Goal: Book appointment/travel/reservation

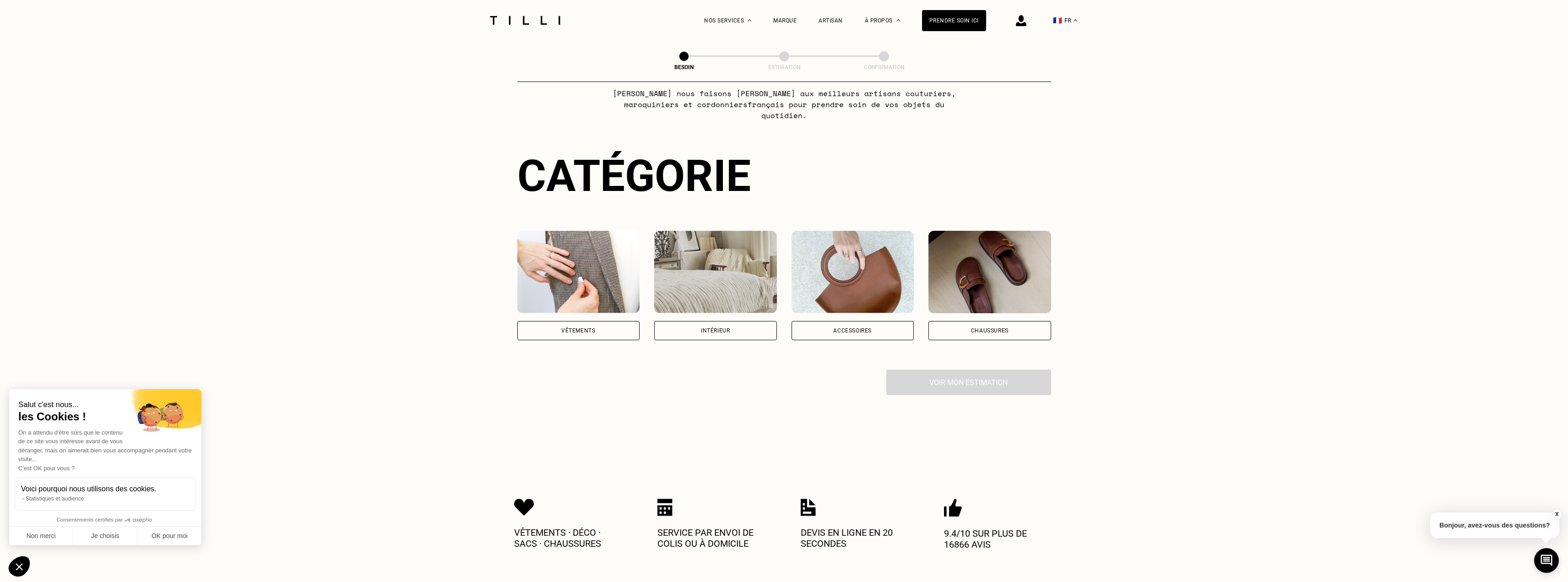
scroll to position [346, 0]
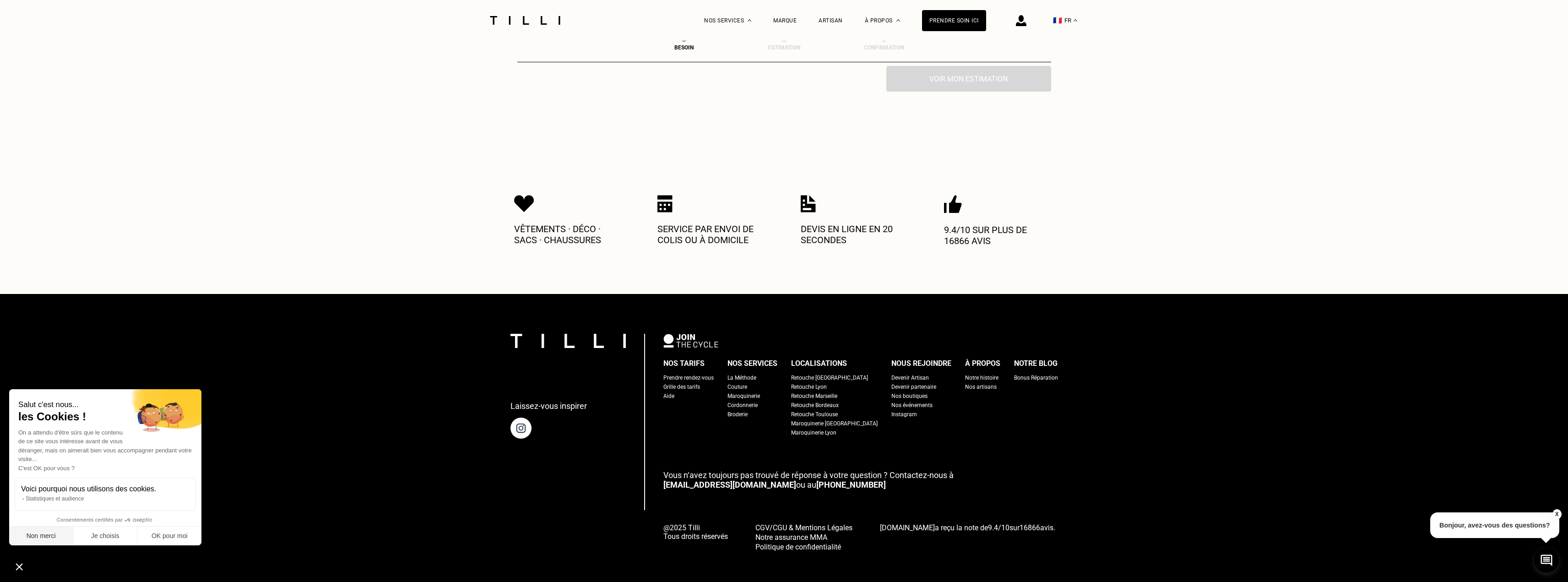
click at [50, 535] on button "Non merci" at bounding box center [41, 536] width 64 height 19
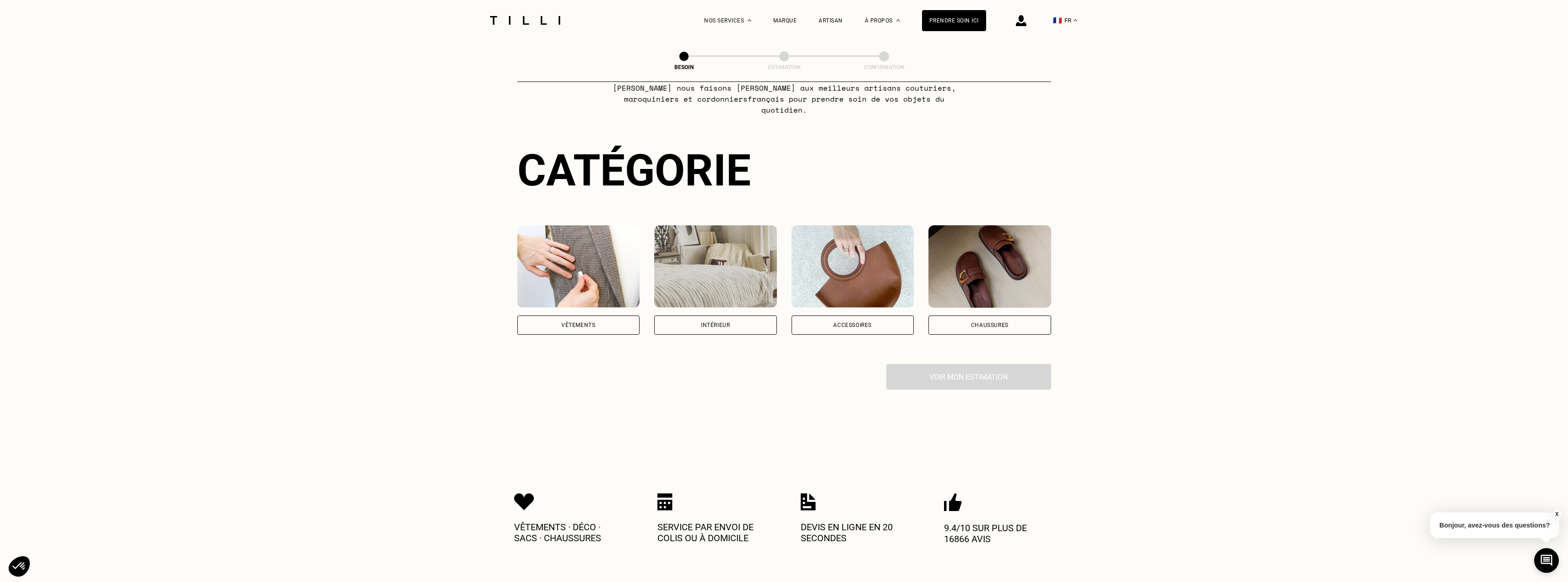
scroll to position [0, 0]
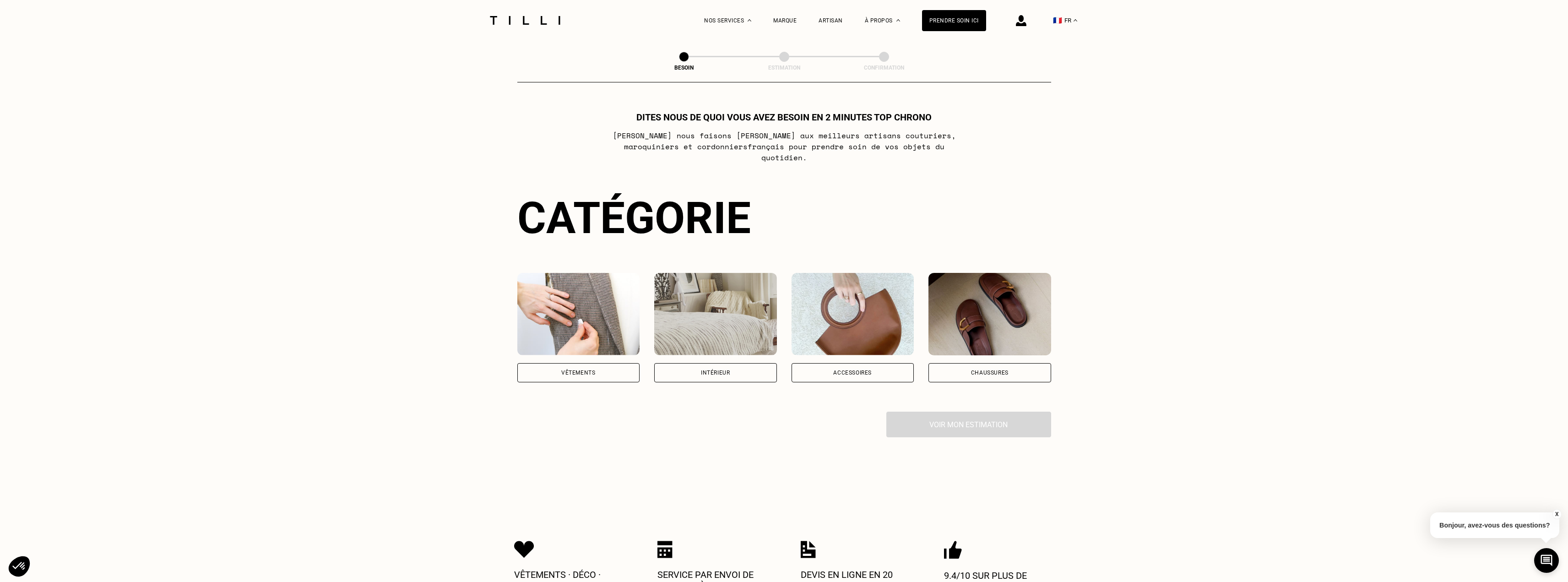
click at [592, 370] on div "Vêtements" at bounding box center [578, 373] width 34 height 5
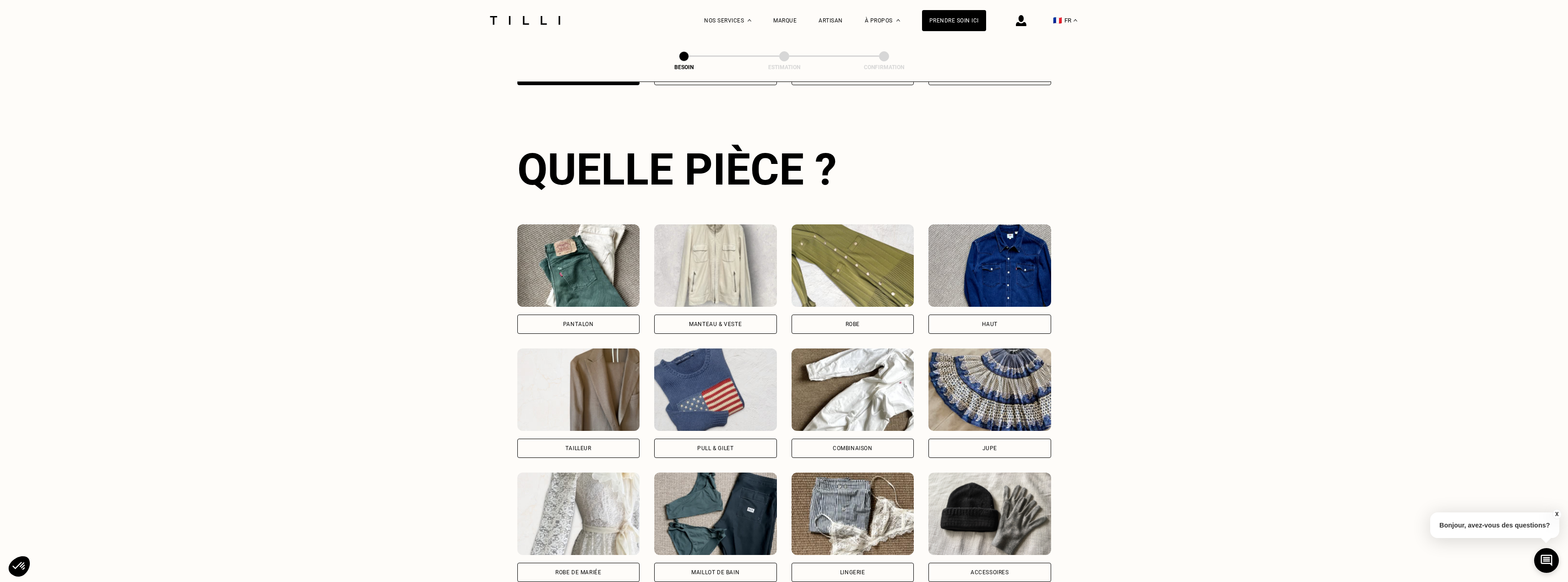
scroll to position [300, 0]
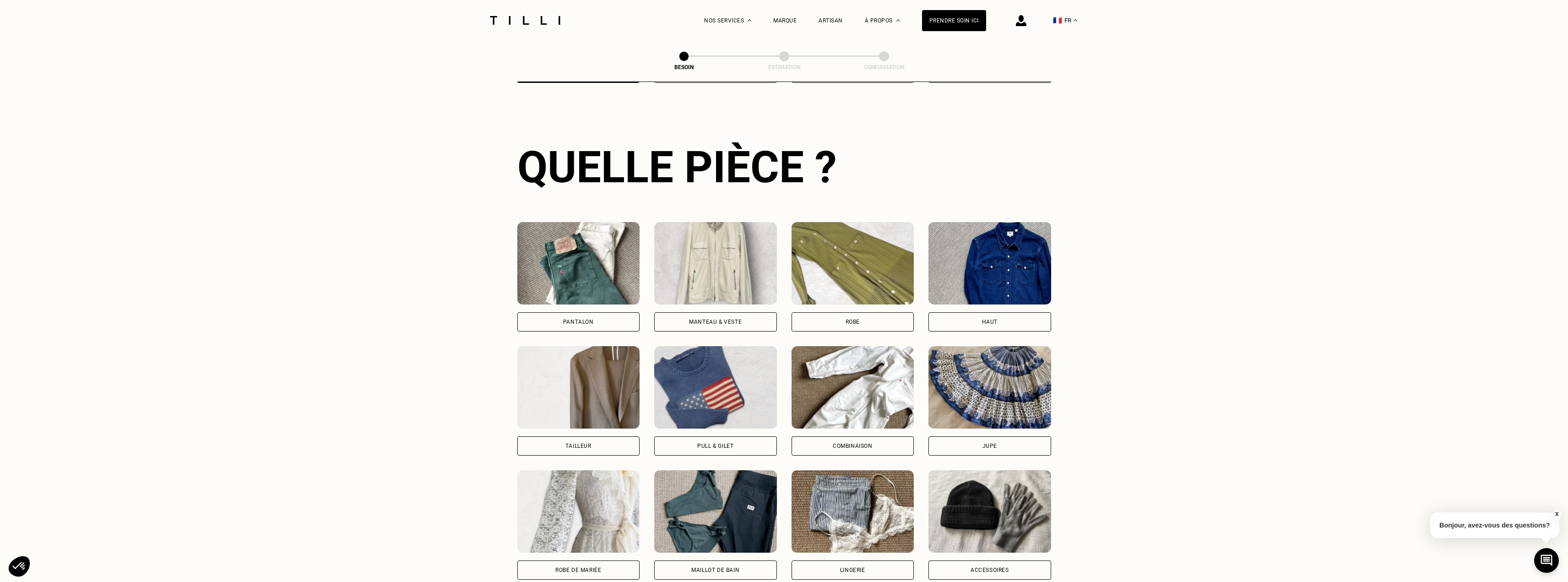
click at [830, 489] on img at bounding box center [853, 511] width 123 height 82
select select "FR"
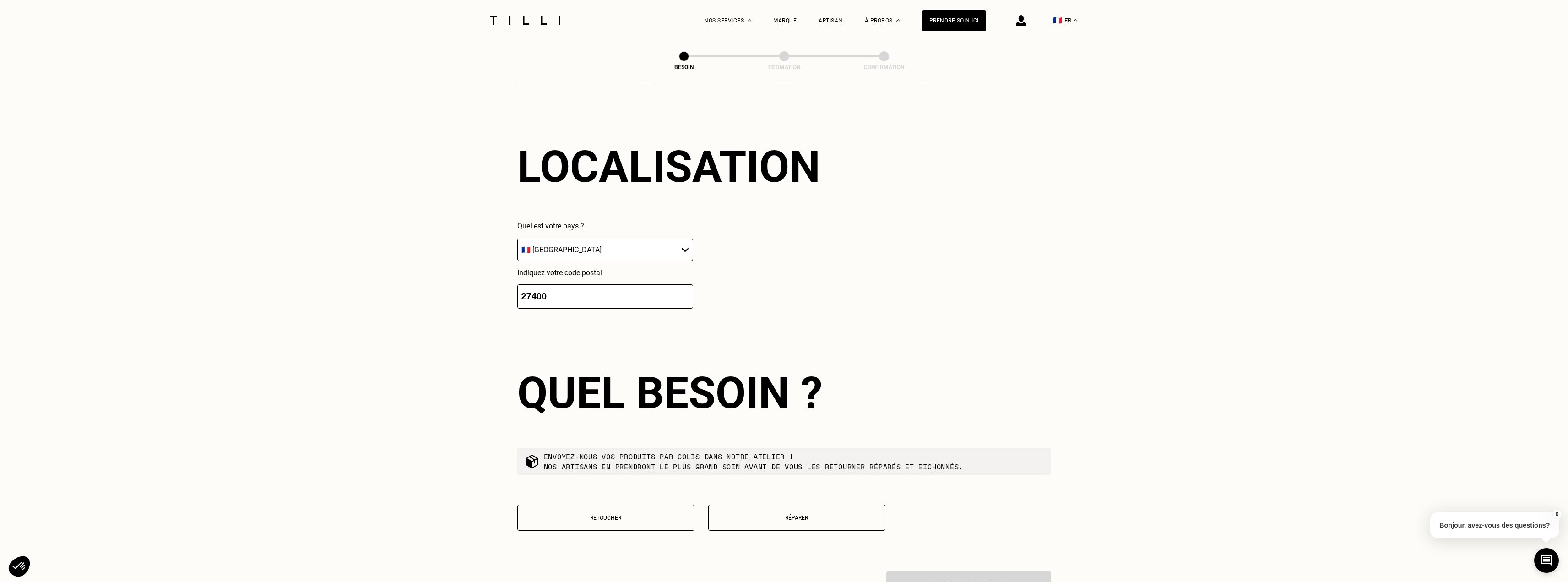
scroll to position [798, 0]
click at [765, 505] on button "Réparer" at bounding box center [797, 516] width 177 height 26
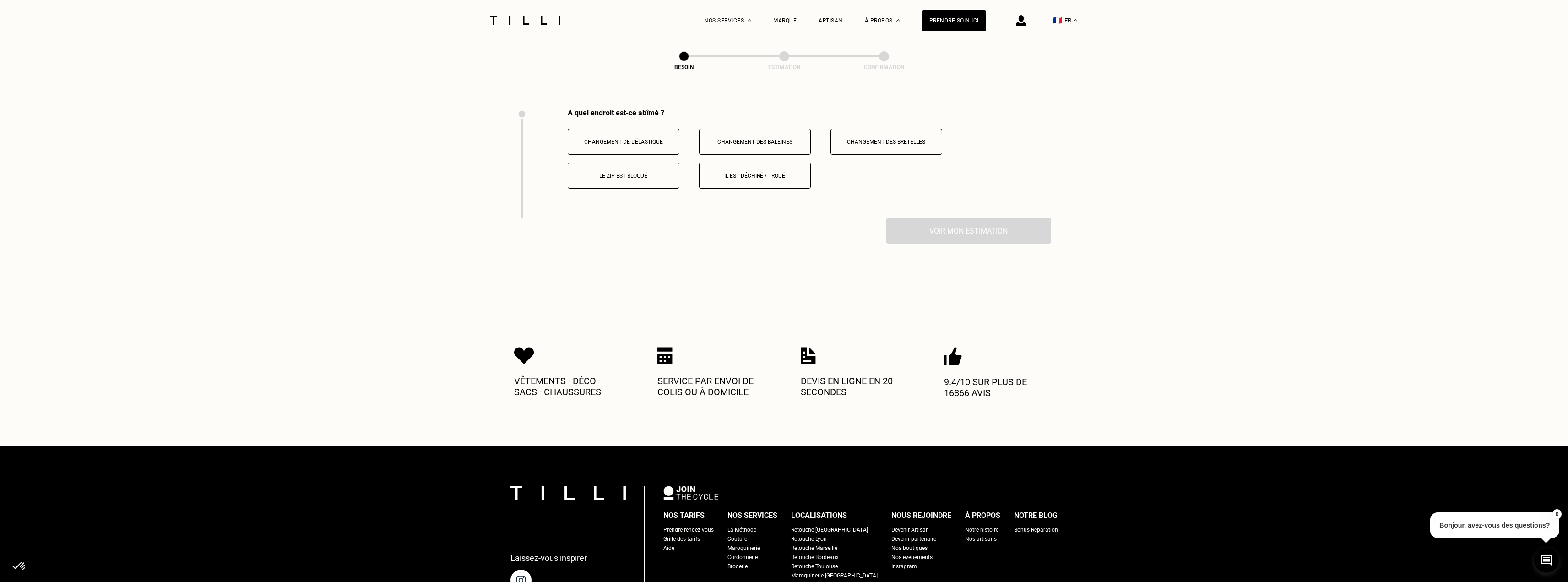
scroll to position [1260, 0]
click at [764, 172] on p "Il est déchiré / troué" at bounding box center [755, 175] width 102 height 7
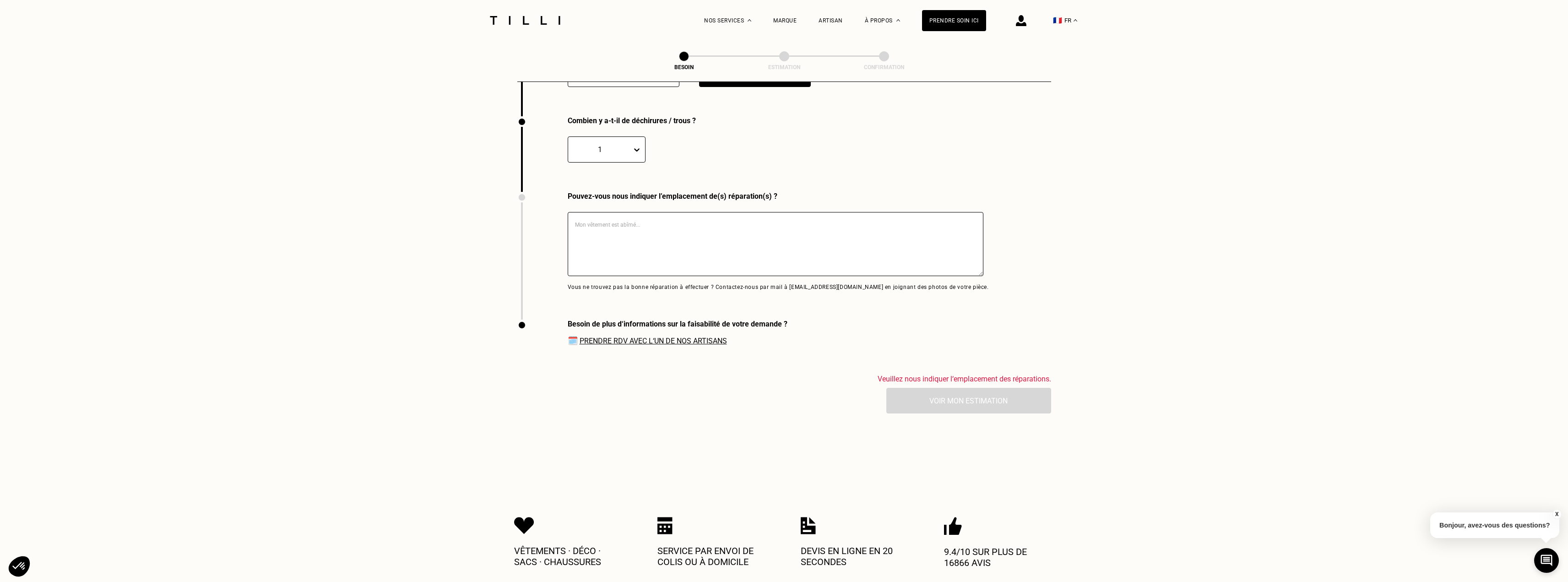
scroll to position [1370, 0]
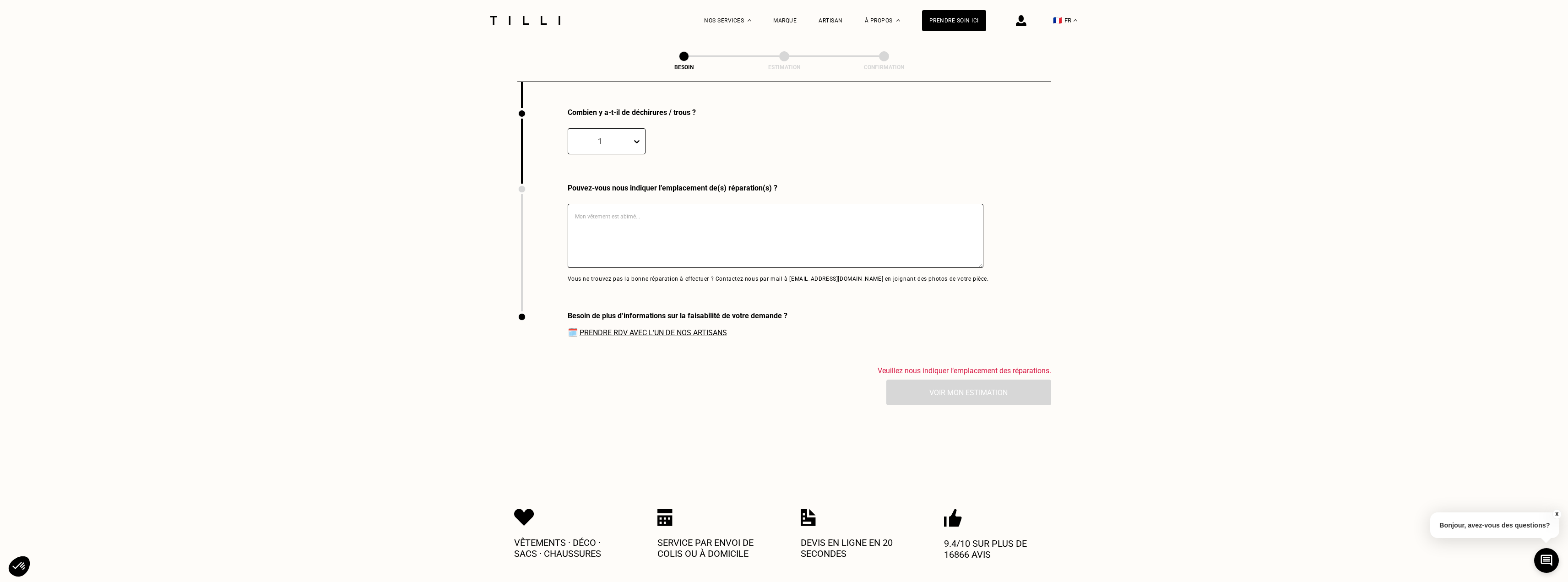
click at [642, 220] on textarea at bounding box center [775, 236] width 416 height 64
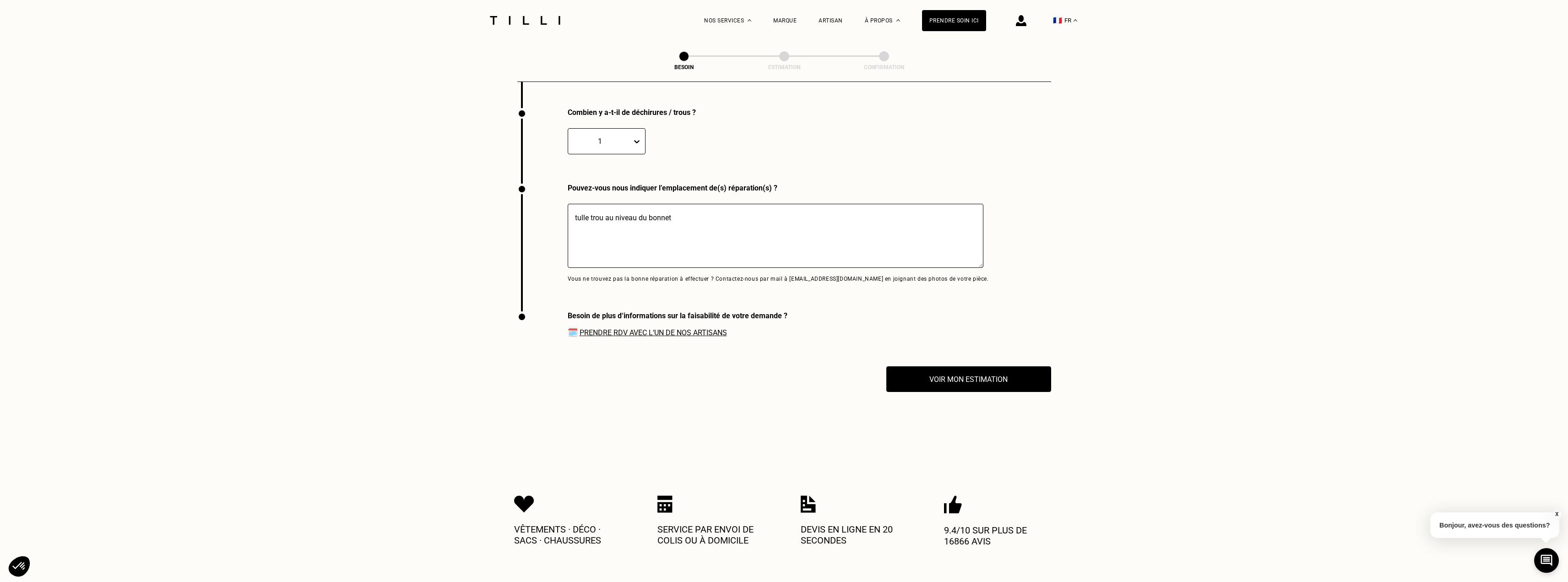
click at [602, 214] on textarea "tulle trou au niveau du bonnet" at bounding box center [775, 236] width 416 height 64
click at [691, 216] on textarea "tulle troué au niveau du bonnet" at bounding box center [775, 236] width 416 height 64
type textarea "tulle troué au niveau du bonnet"
click at [679, 328] on link "Prendre RDV avec l‘un de nos artisans" at bounding box center [653, 332] width 147 height 9
click at [959, 370] on button "Voir mon estimation" at bounding box center [969, 379] width 181 height 29
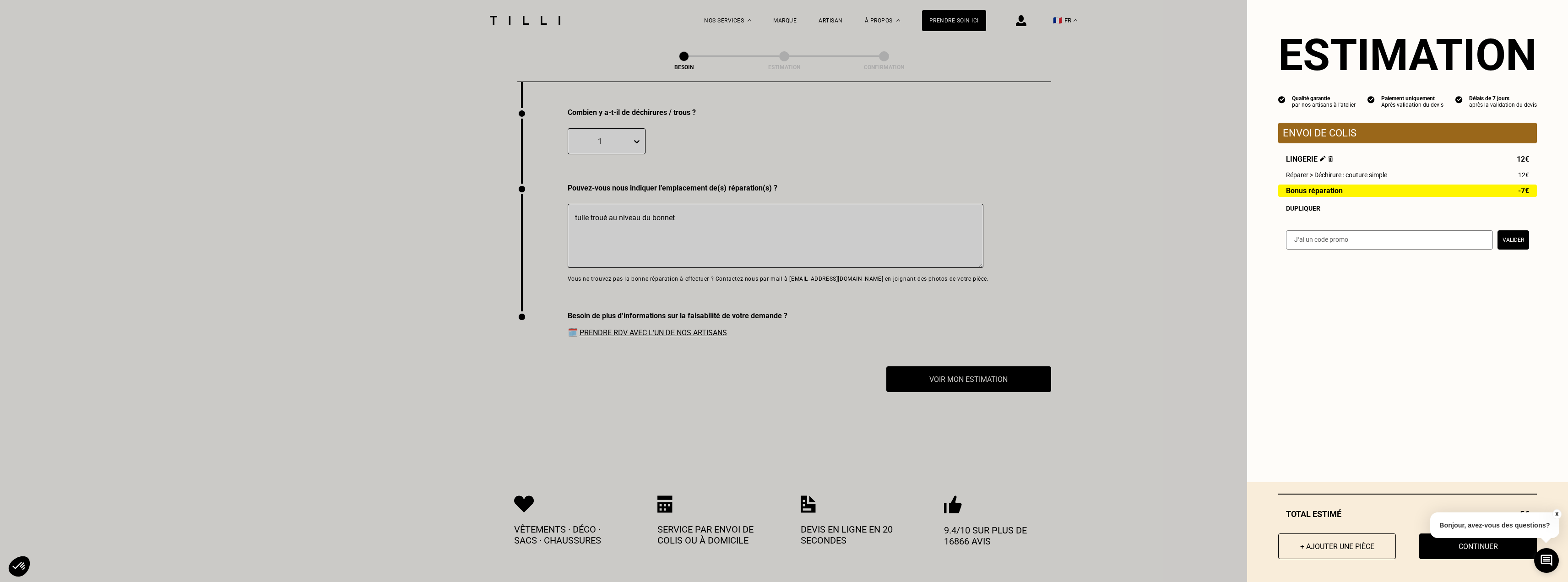
click at [1555, 513] on button "X" at bounding box center [1556, 514] width 9 height 10
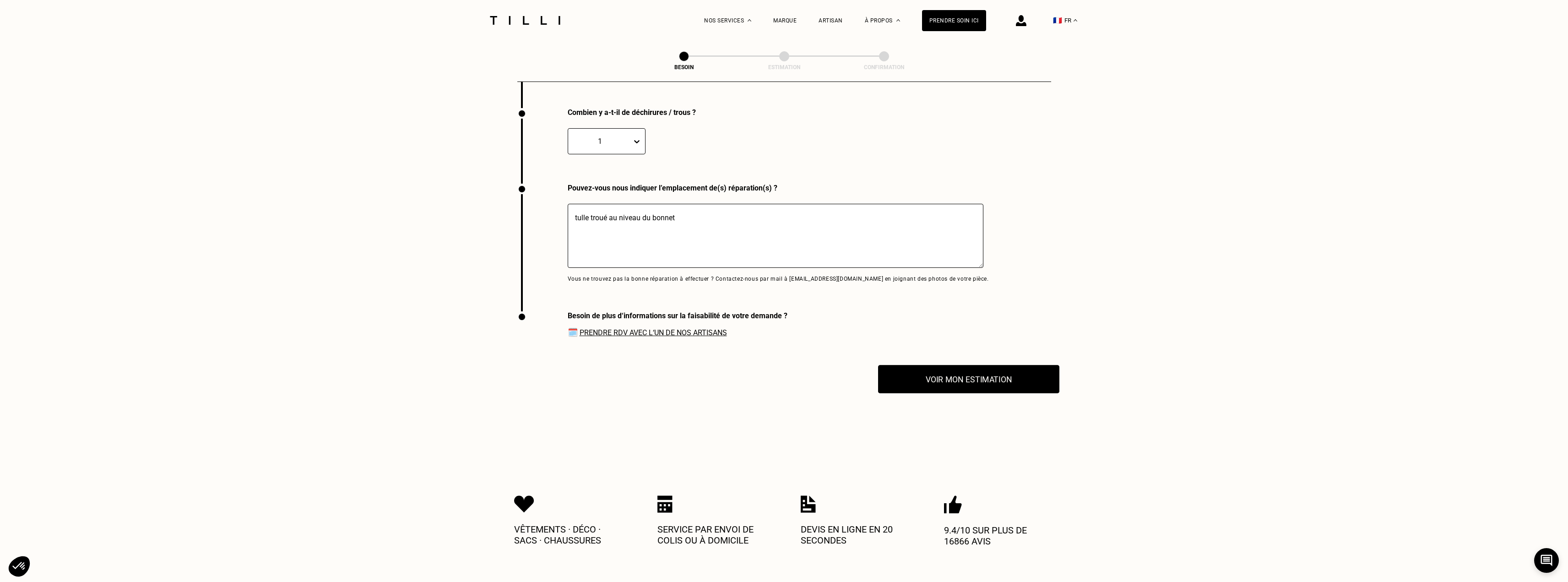
click at [981, 366] on button "Voir mon estimation" at bounding box center [969, 379] width 181 height 29
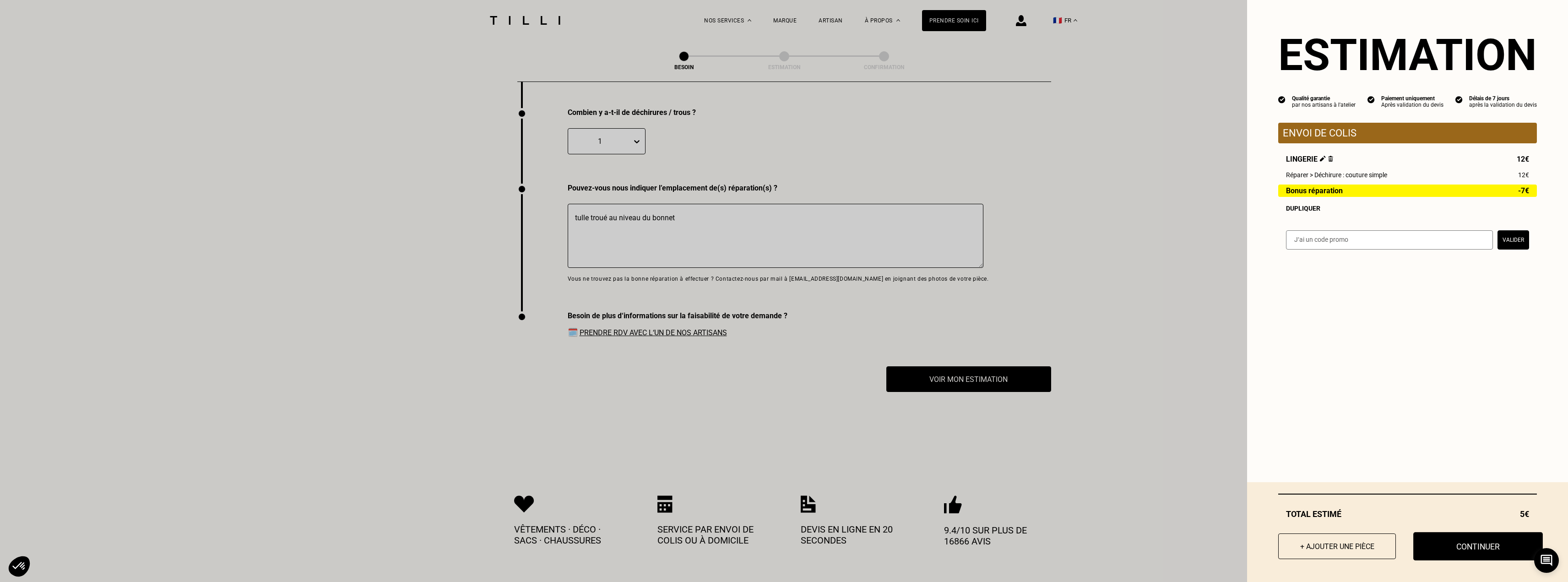
click at [1478, 542] on button "Continuer" at bounding box center [1478, 546] width 130 height 29
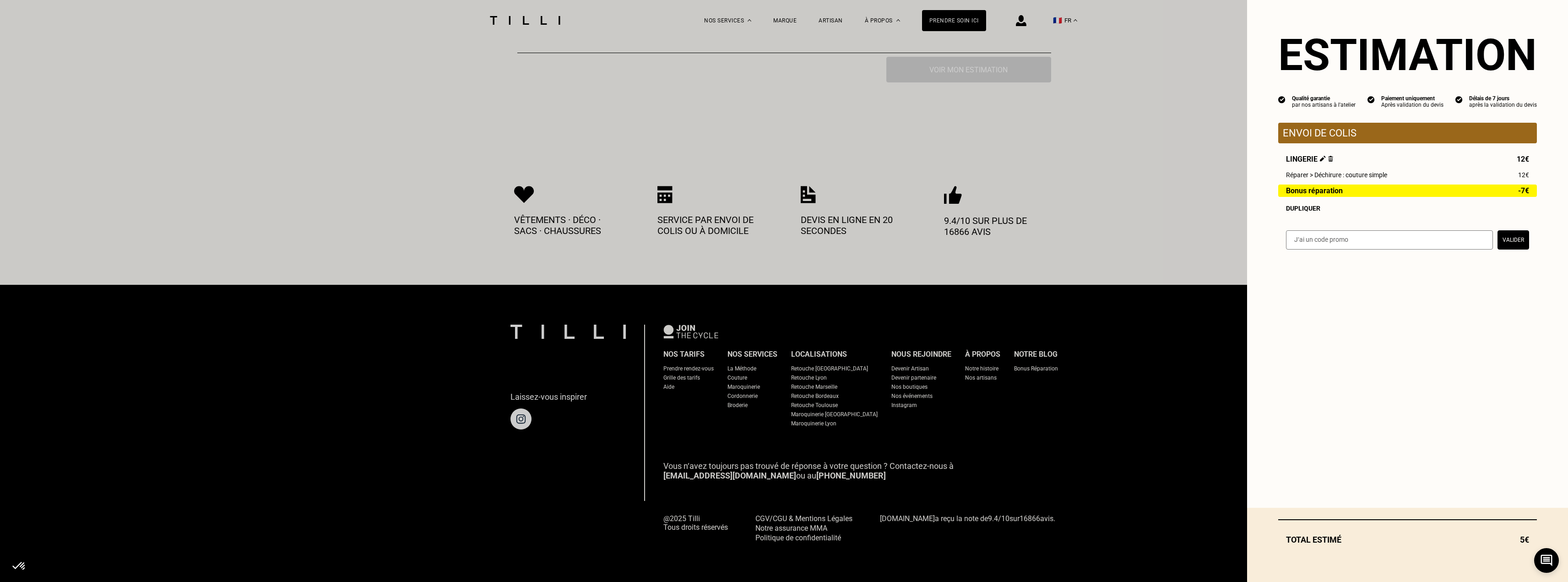
scroll to position [346, 0]
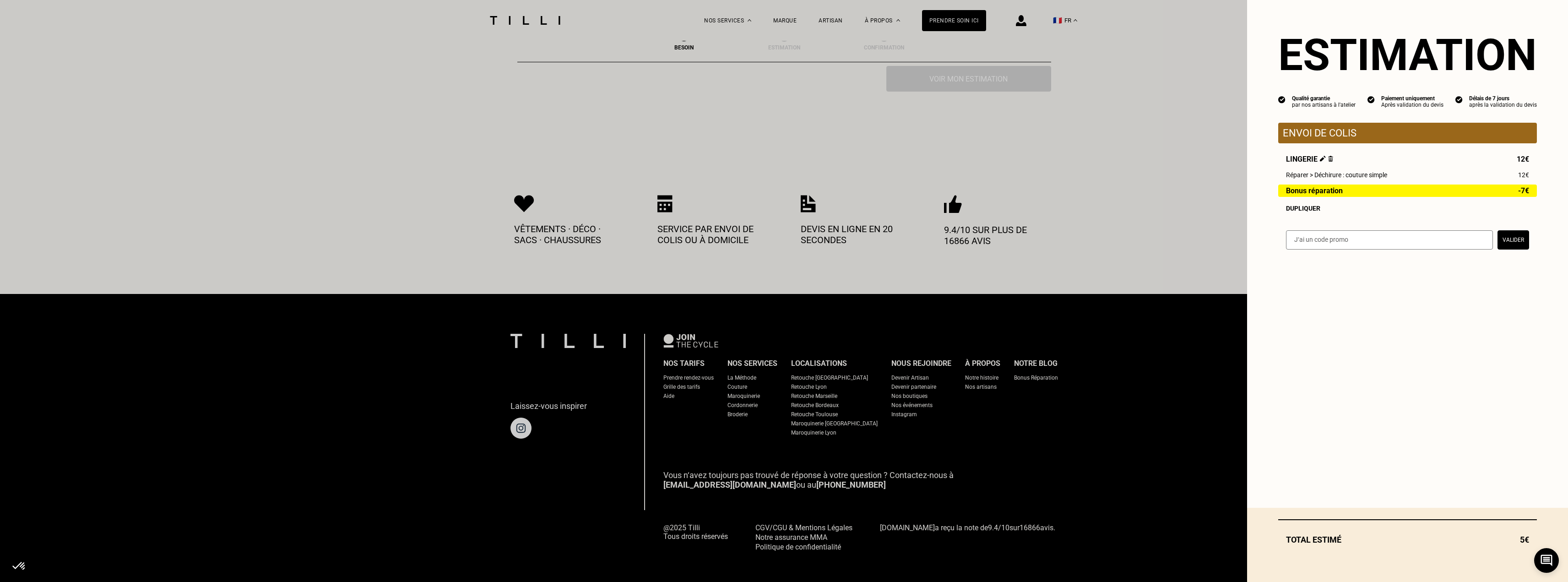
select select "FR"
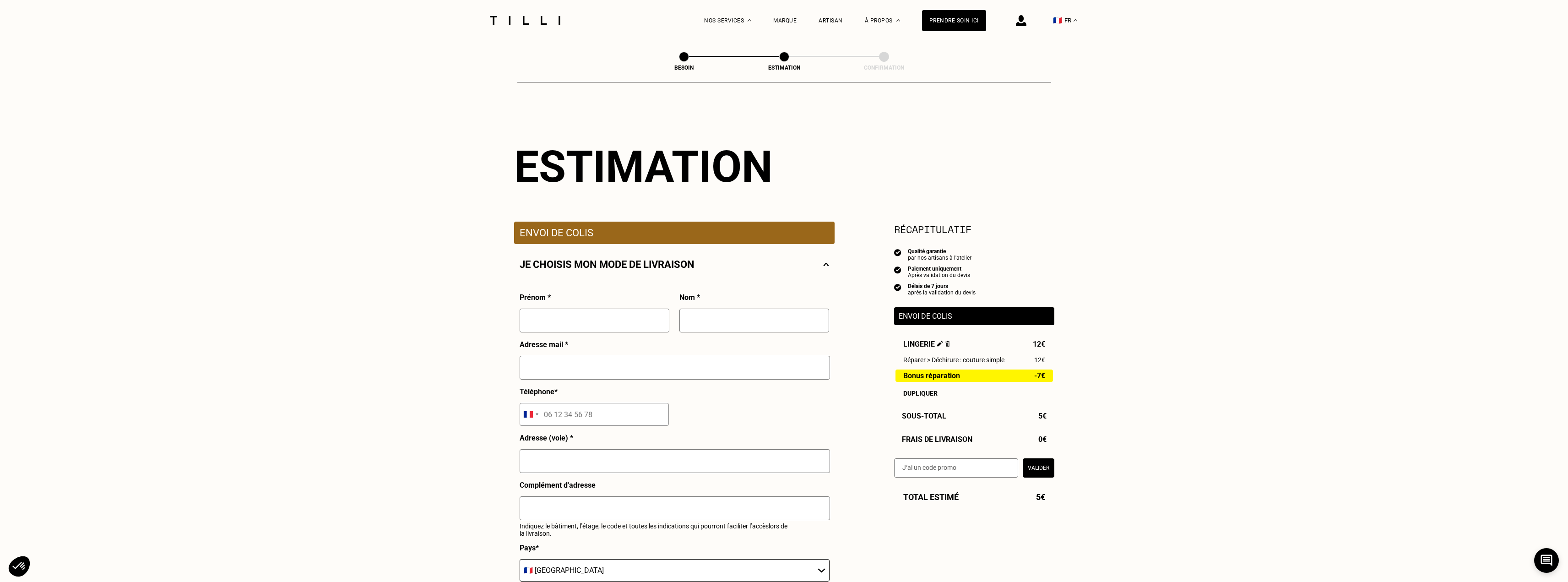
click at [608, 318] on input "text" at bounding box center [595, 320] width 150 height 24
type input "[PERSON_NAME]"
type input "painchault"
type input "[PERSON_NAME][EMAIL_ADDRESS][DOMAIN_NAME]"
type input "06 18 73 54 17"
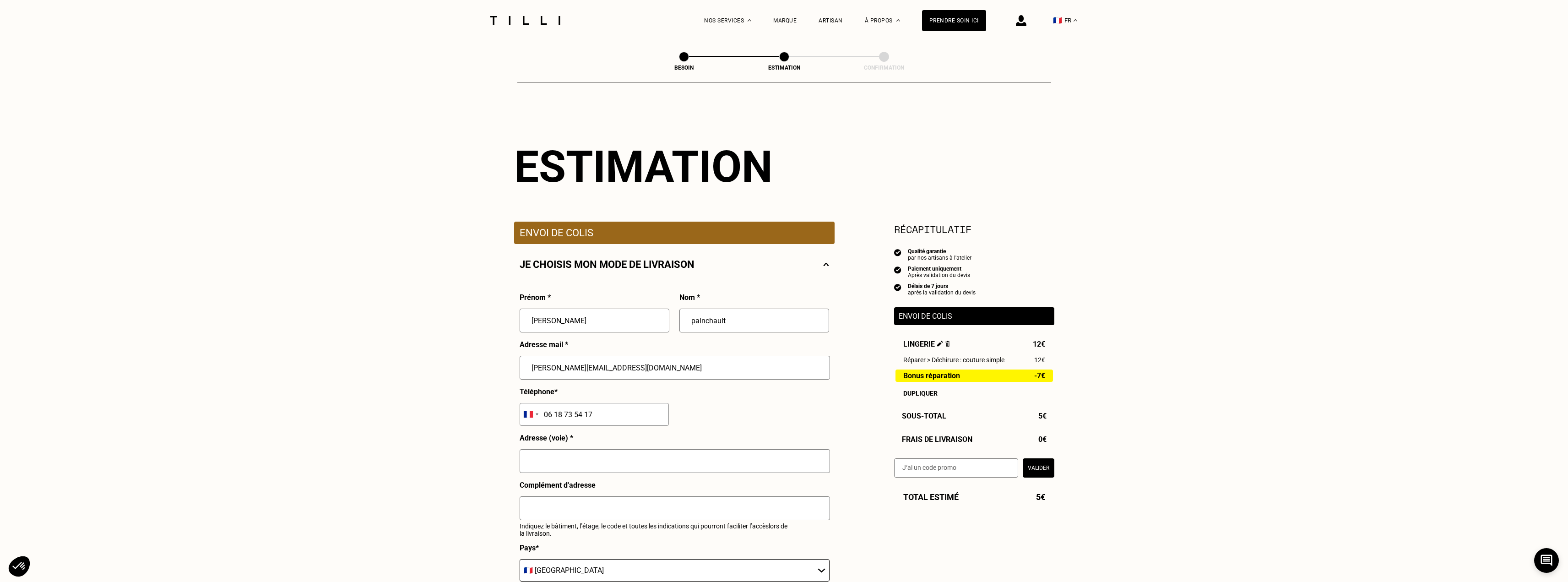
type input "[STREET_ADDRESS]"
type input "[GEOGRAPHIC_DATA]"
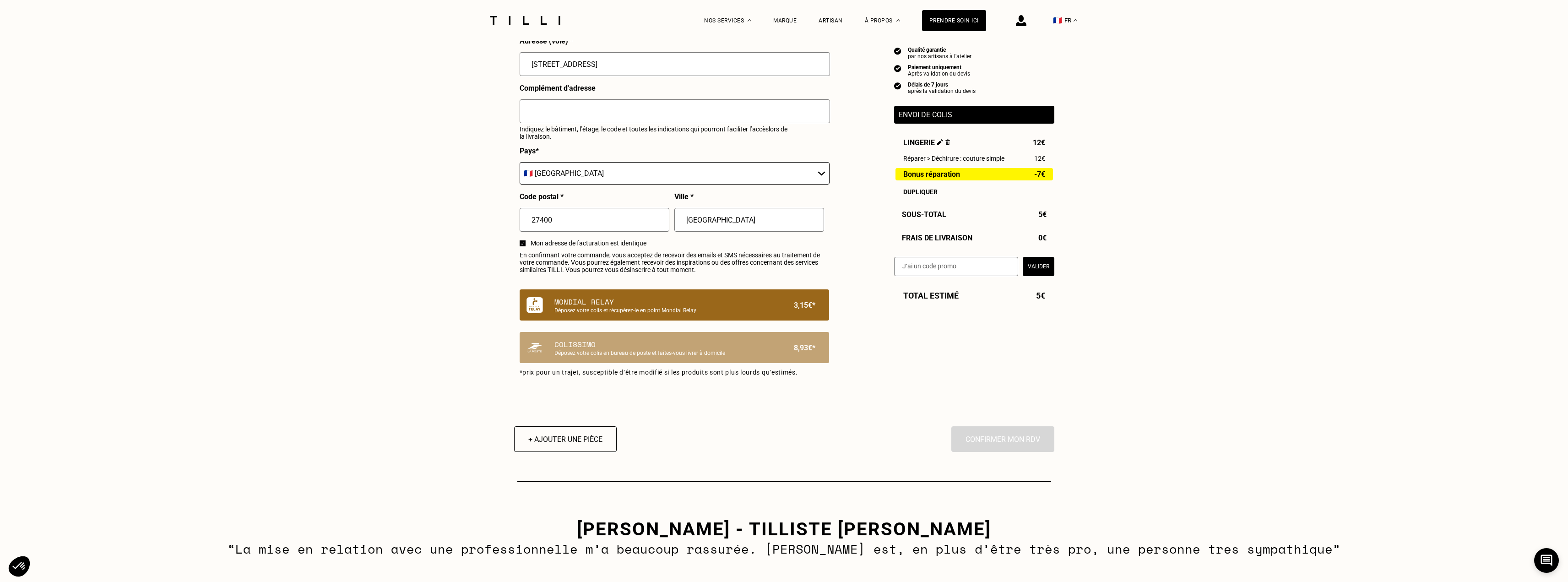
click at [620, 307] on p "Mondial Relay" at bounding box center [659, 302] width 209 height 11
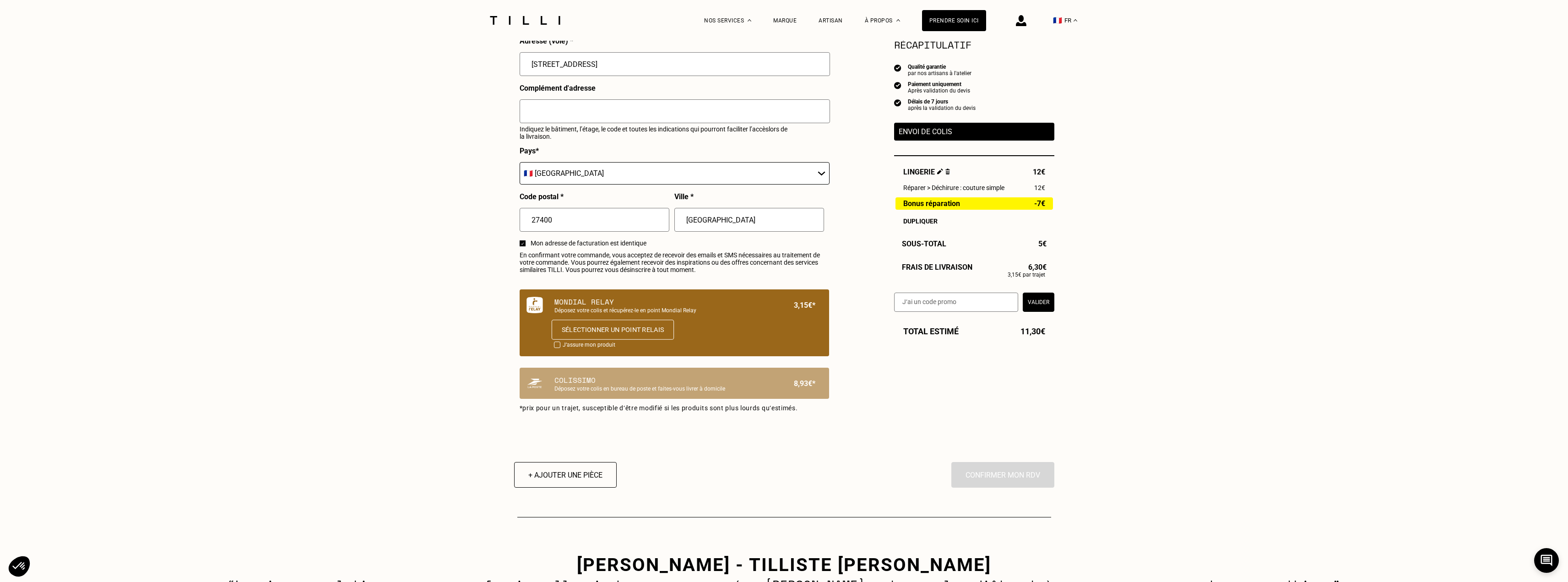
click at [622, 334] on button "Sélectionner un point relais" at bounding box center [612, 329] width 122 height 20
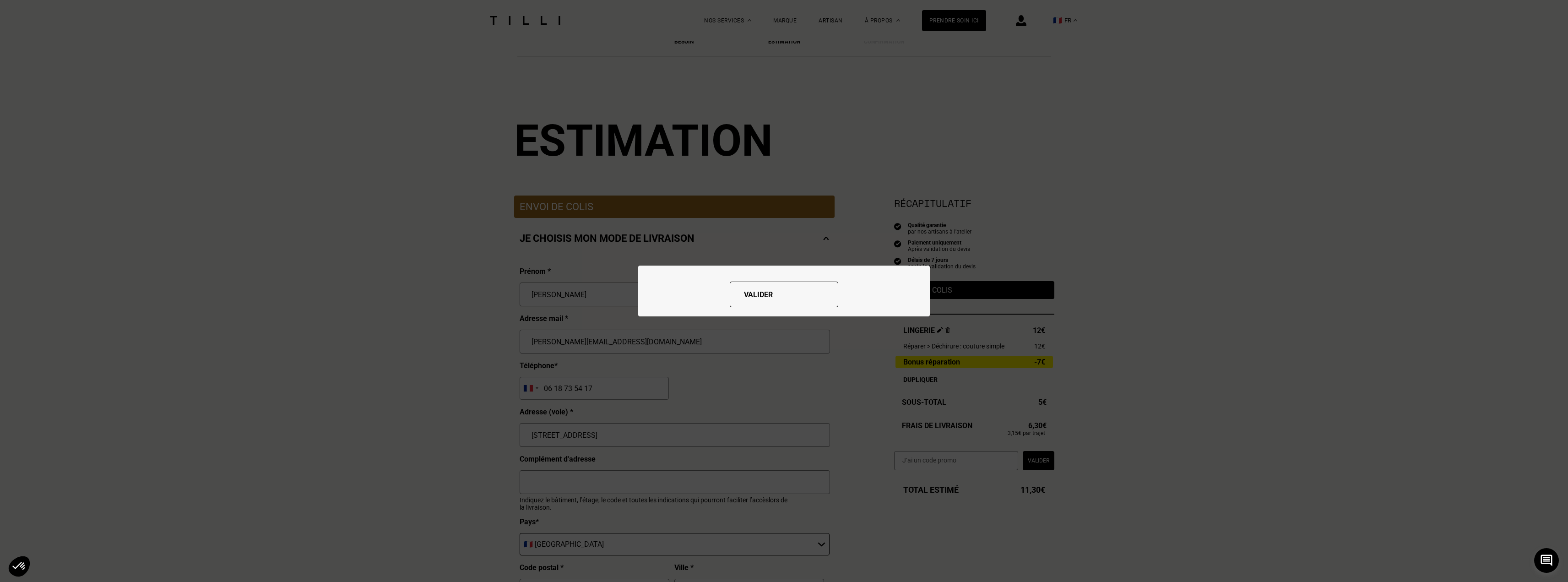
scroll to position [0, 0]
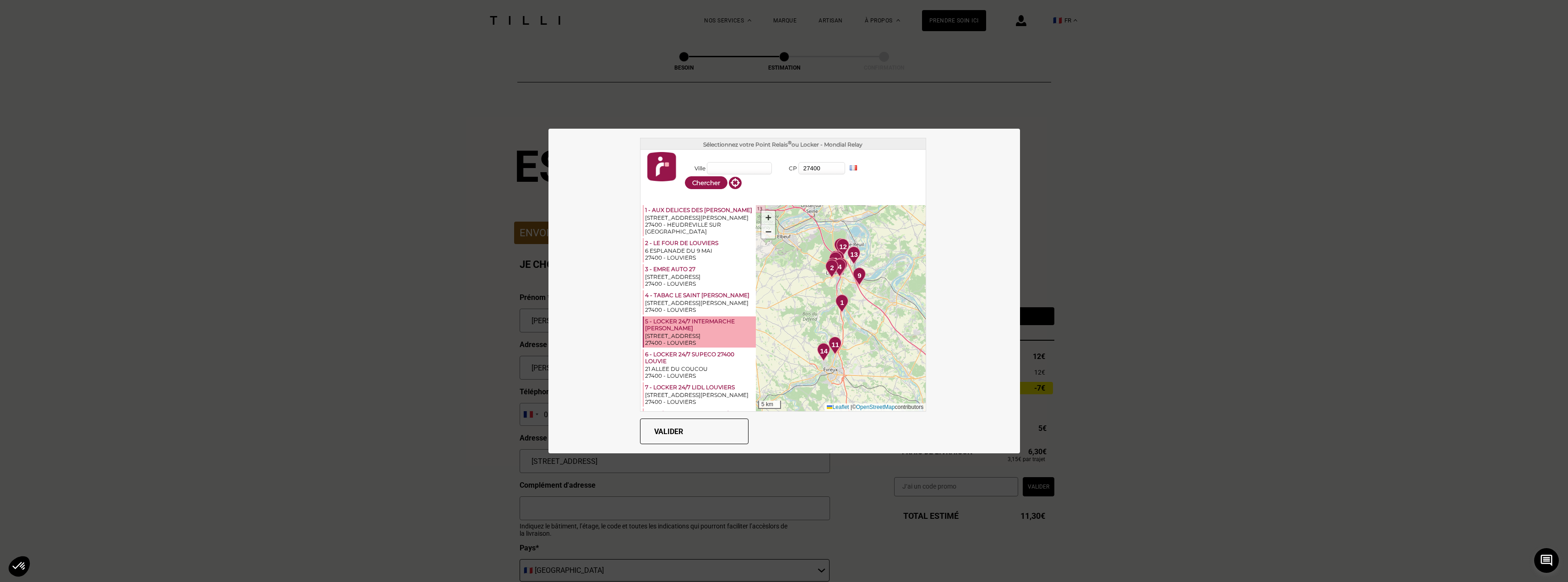
click at [673, 318] on div "5 - LOCKER 24/7 INTERMARCHE [PERSON_NAME]" at bounding box center [700, 325] width 110 height 15
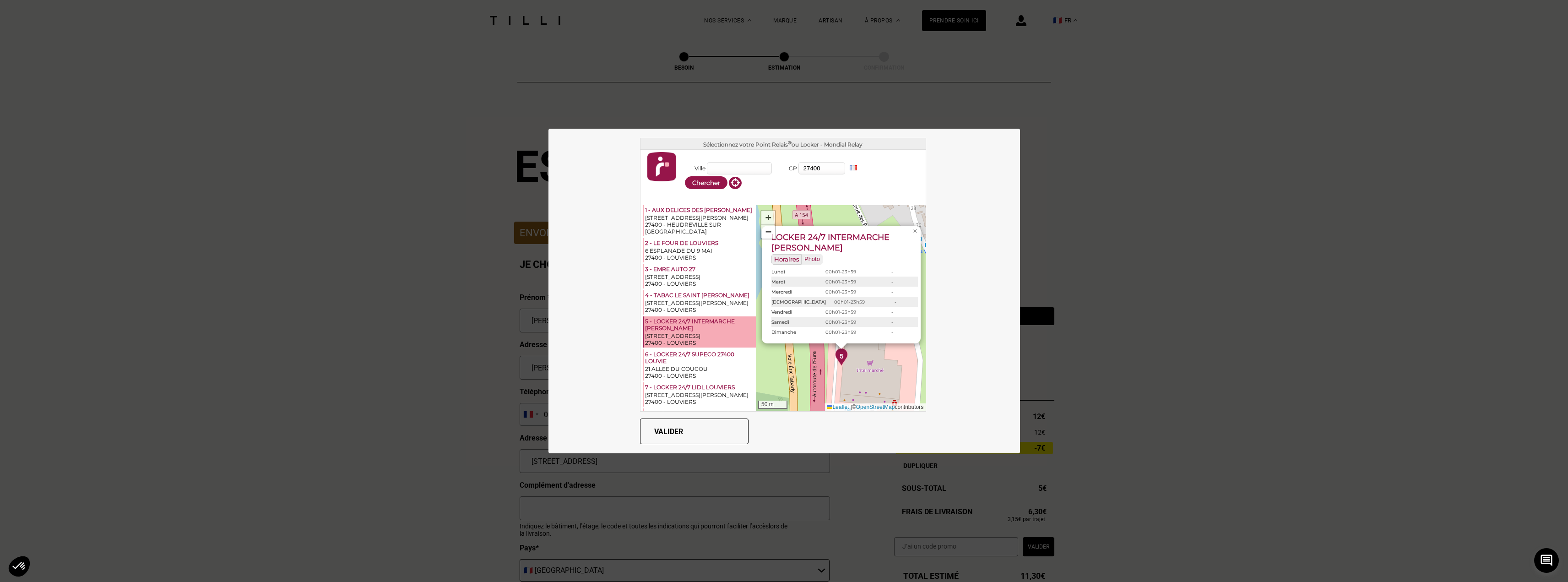
click at [681, 433] on button "Valider" at bounding box center [694, 431] width 108 height 26
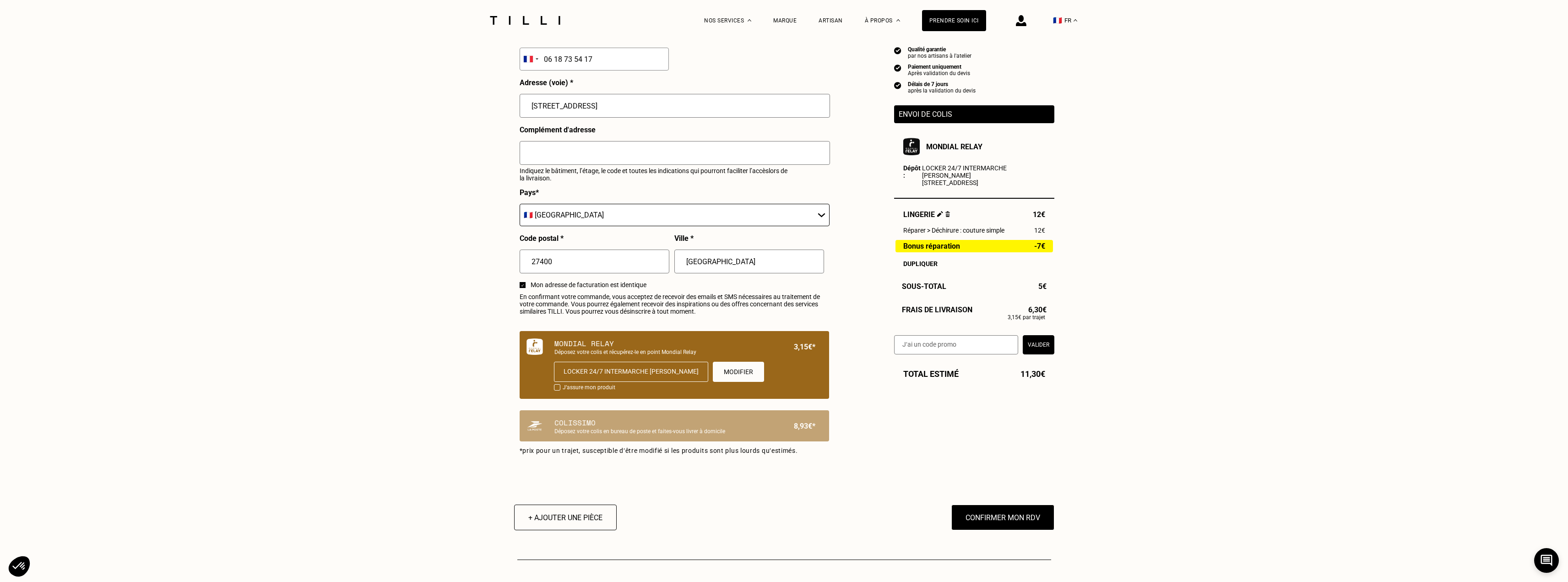
scroll to position [397, 0]
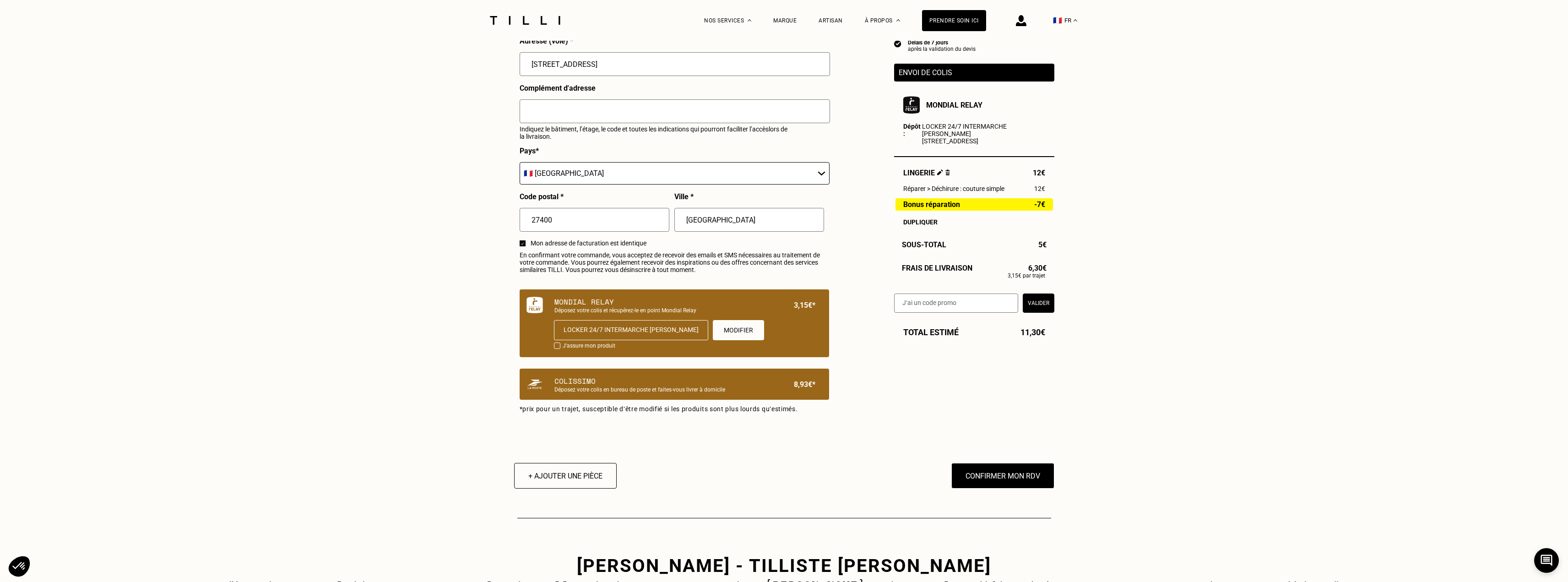
click at [607, 399] on div "Colissimo Déposez votre colis en bureau de poste et faites-vous livrer à domici…" at bounding box center [674, 384] width 309 height 31
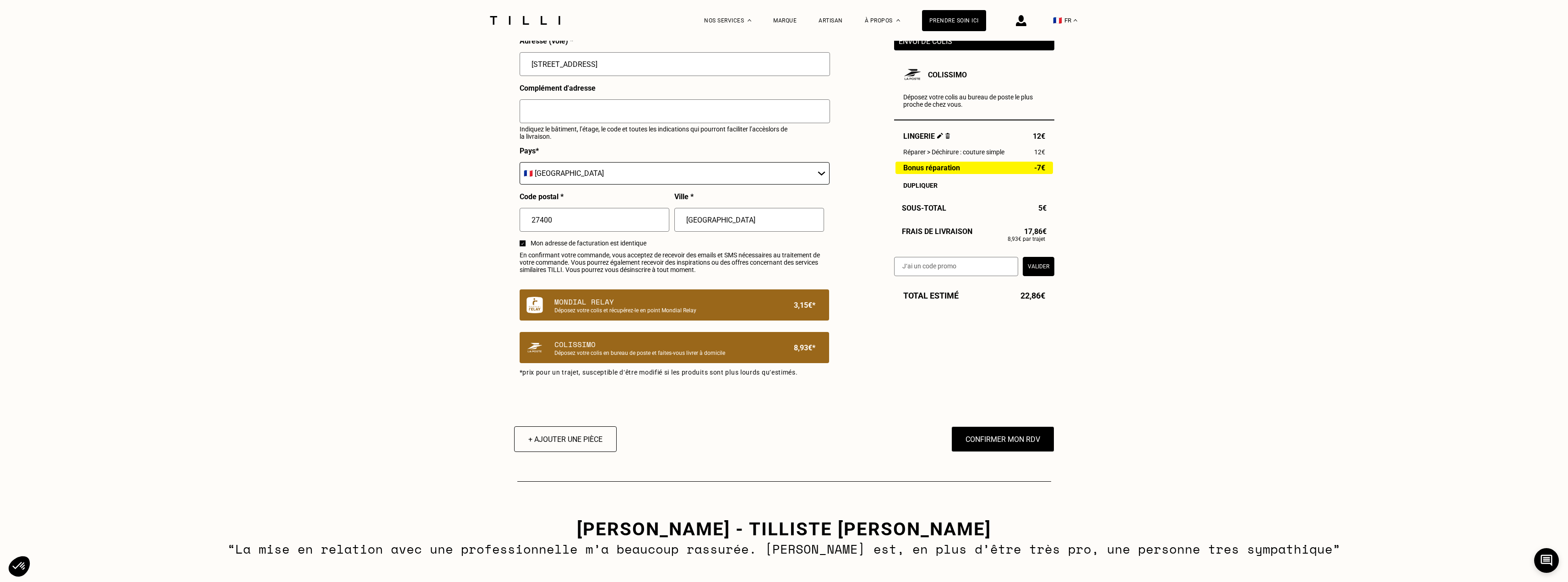
click at [572, 307] on p "Mondial Relay" at bounding box center [659, 302] width 209 height 11
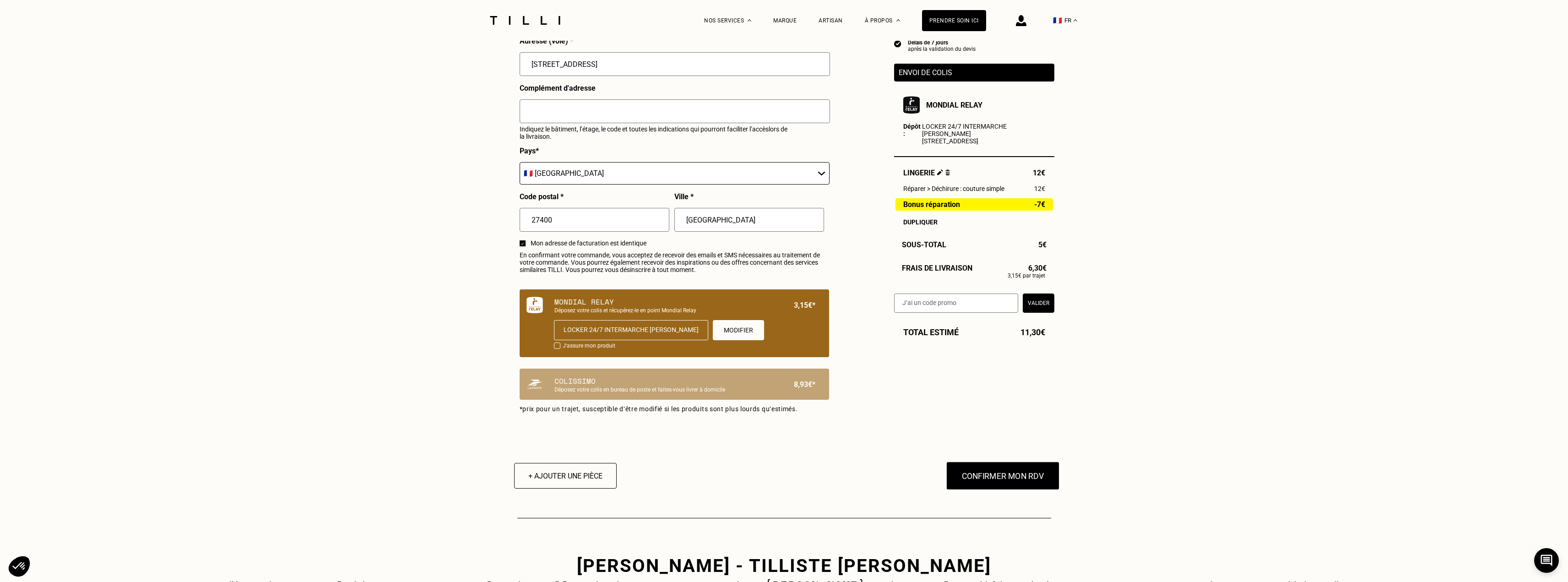
click at [989, 474] on button "Confirmer mon RDV" at bounding box center [1003, 475] width 114 height 29
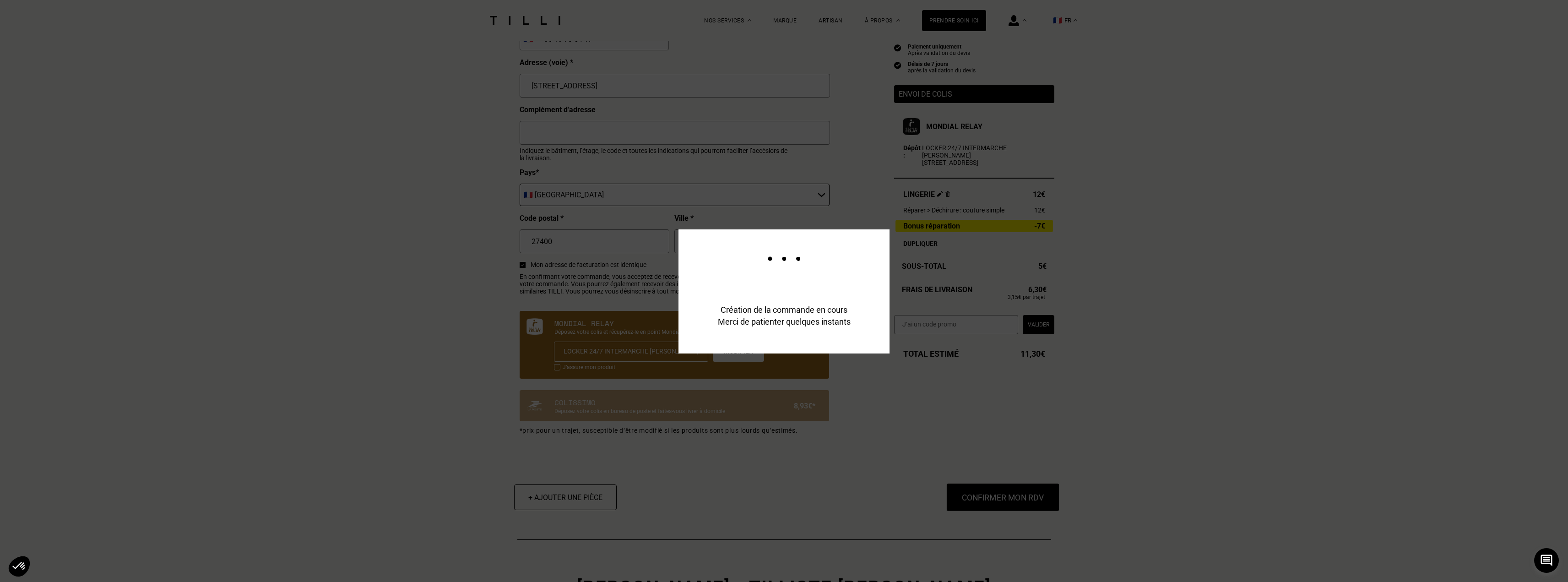
scroll to position [419, 0]
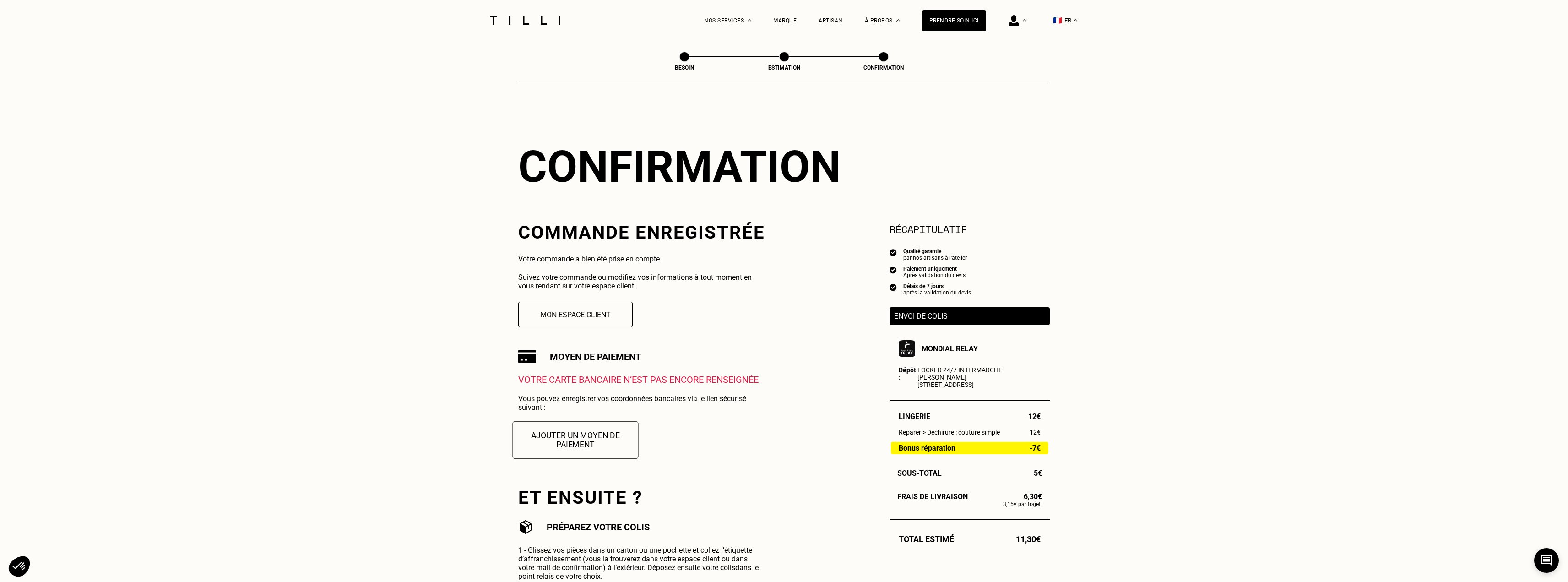
click at [573, 439] on button "Ajouter un moyen de paiement" at bounding box center [575, 440] width 126 height 37
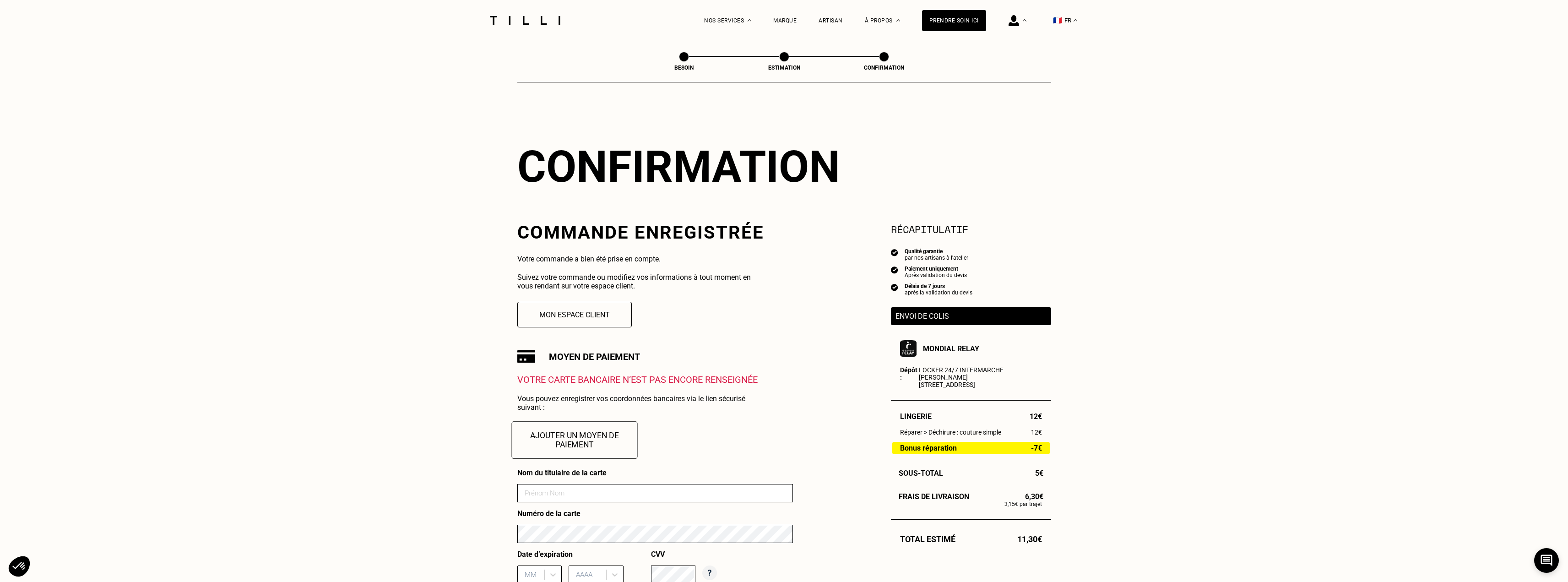
scroll to position [397, 0]
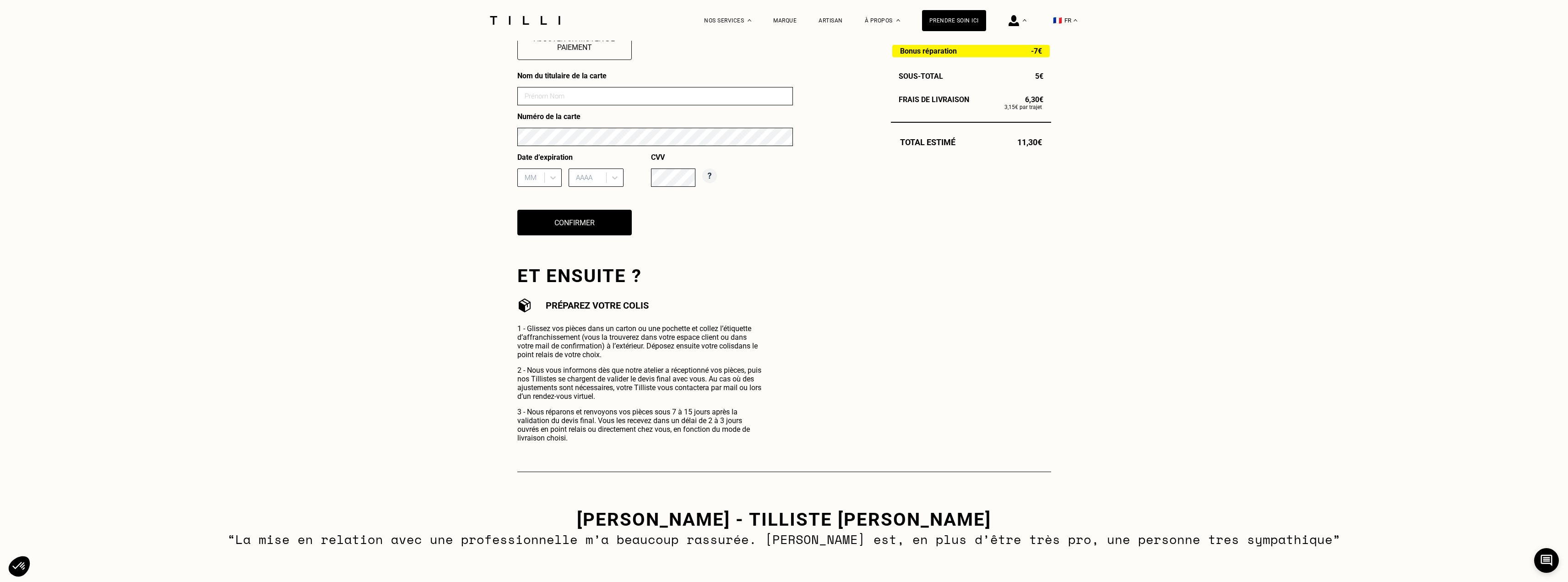
click at [583, 92] on input at bounding box center [655, 96] width 276 height 18
type input "[PERSON_NAME]"
type input "10"
type input "2028"
click at [683, 223] on div "Nom du titulaire de la carte [PERSON_NAME] Numéro de la carte Date d’expiration…" at bounding box center [655, 159] width 276 height 175
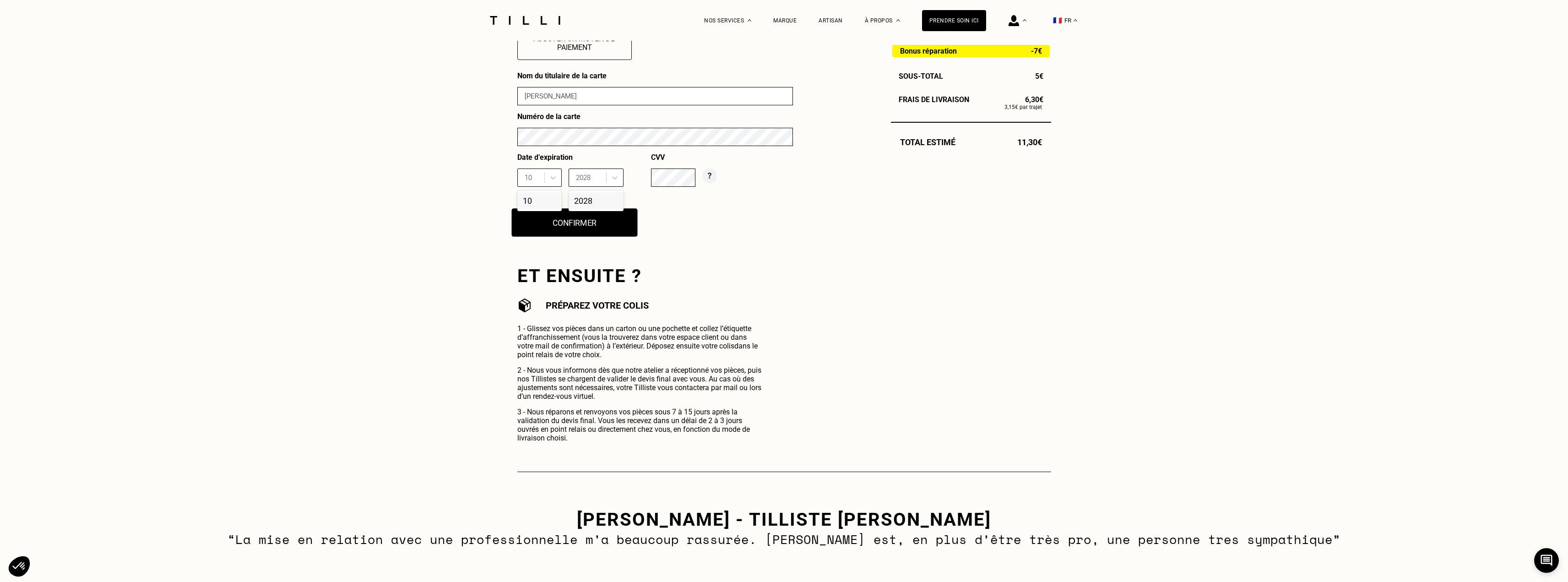
click at [590, 223] on button "Confirmer" at bounding box center [574, 222] width 126 height 29
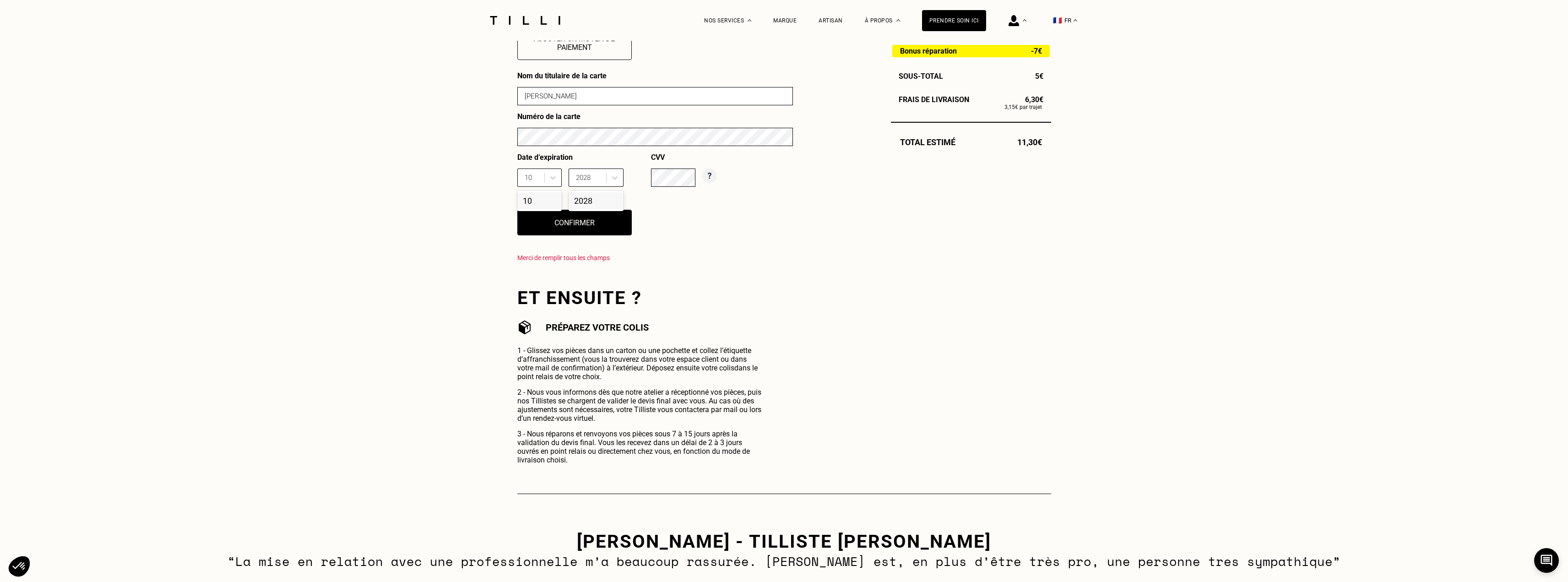
click at [536, 180] on div "10" at bounding box center [532, 178] width 15 height 10
click at [538, 205] on div "10" at bounding box center [539, 201] width 44 height 17
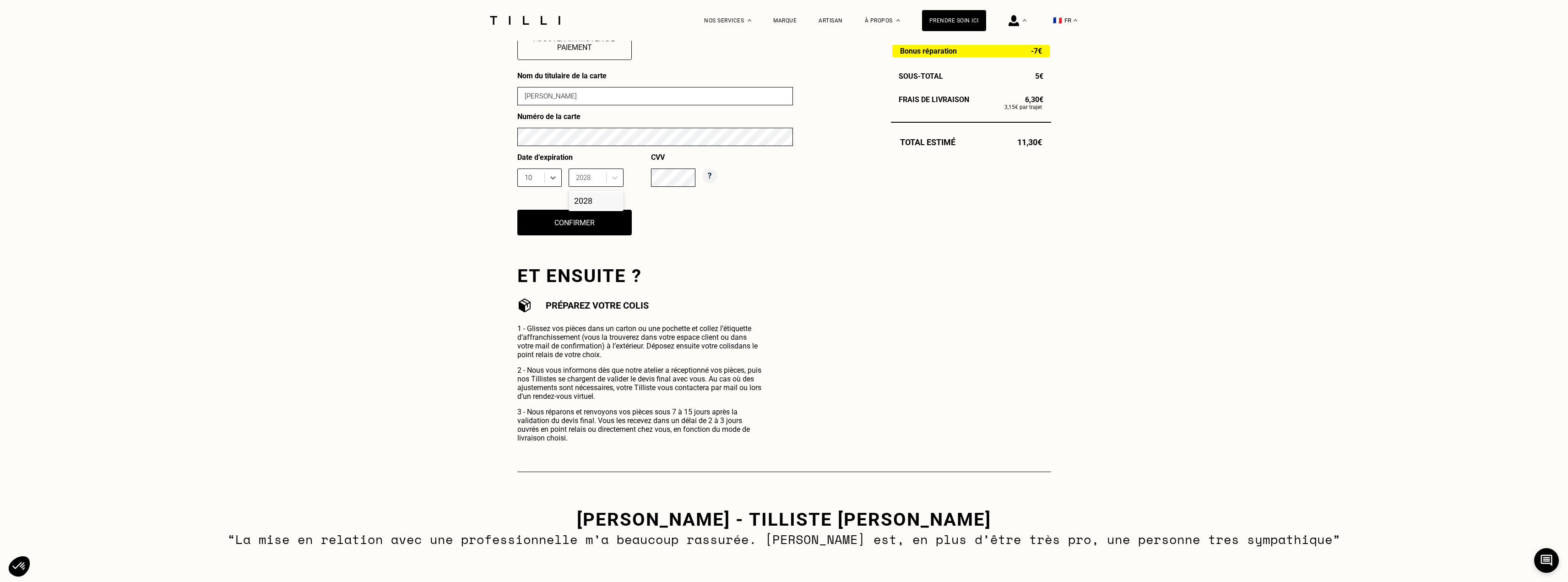
click at [614, 198] on div "2028" at bounding box center [596, 201] width 55 height 17
click at [590, 230] on button "Confirmer" at bounding box center [574, 222] width 126 height 29
